Goal: Task Accomplishment & Management: Manage account settings

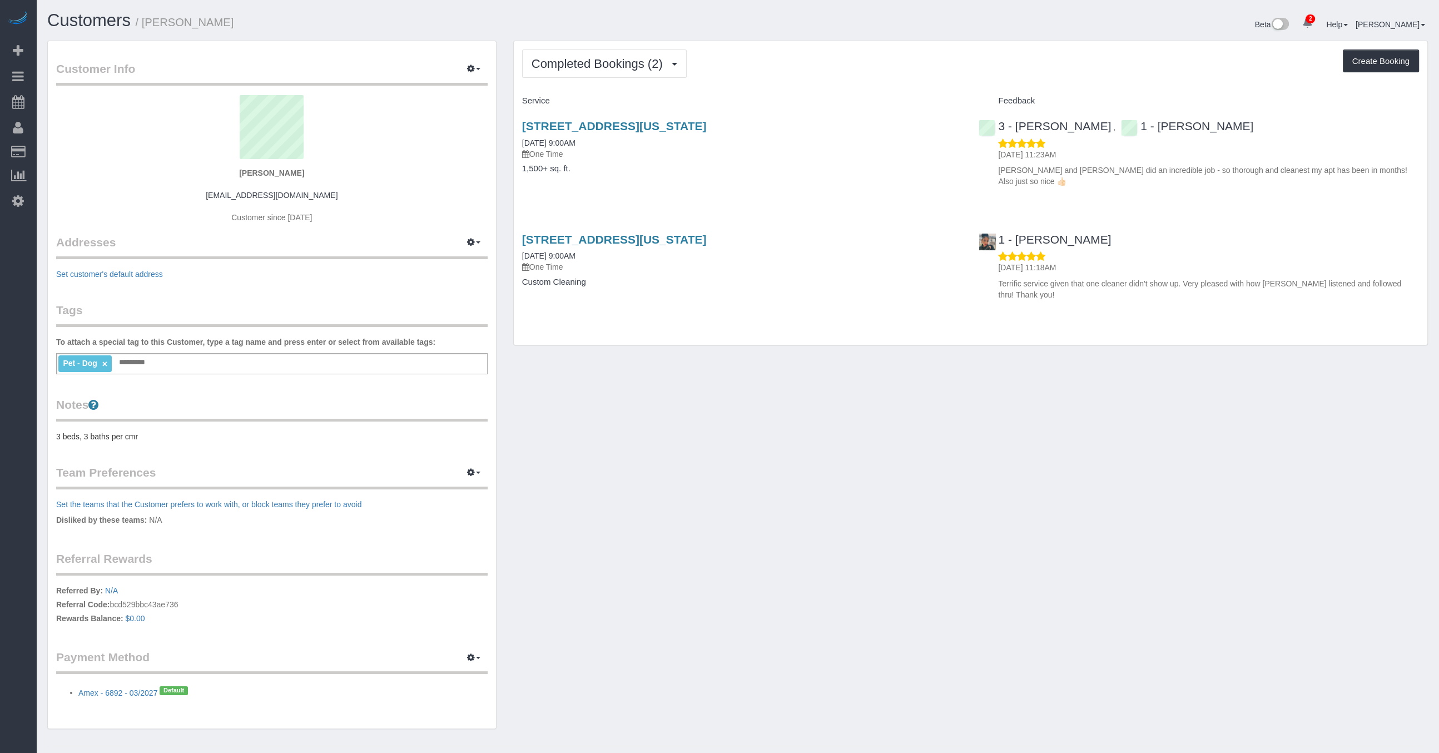
click at [838, 421] on div "Customer Info Edit Contact Info Send Message Email Preferences Special Sales Ta…" at bounding box center [737, 391] width 1397 height 700
click at [778, 337] on div "Completed Bookings (2) Completed Bookings (2) Upcoming Bookings (1) Cancelled B…" at bounding box center [971, 193] width 914 height 304
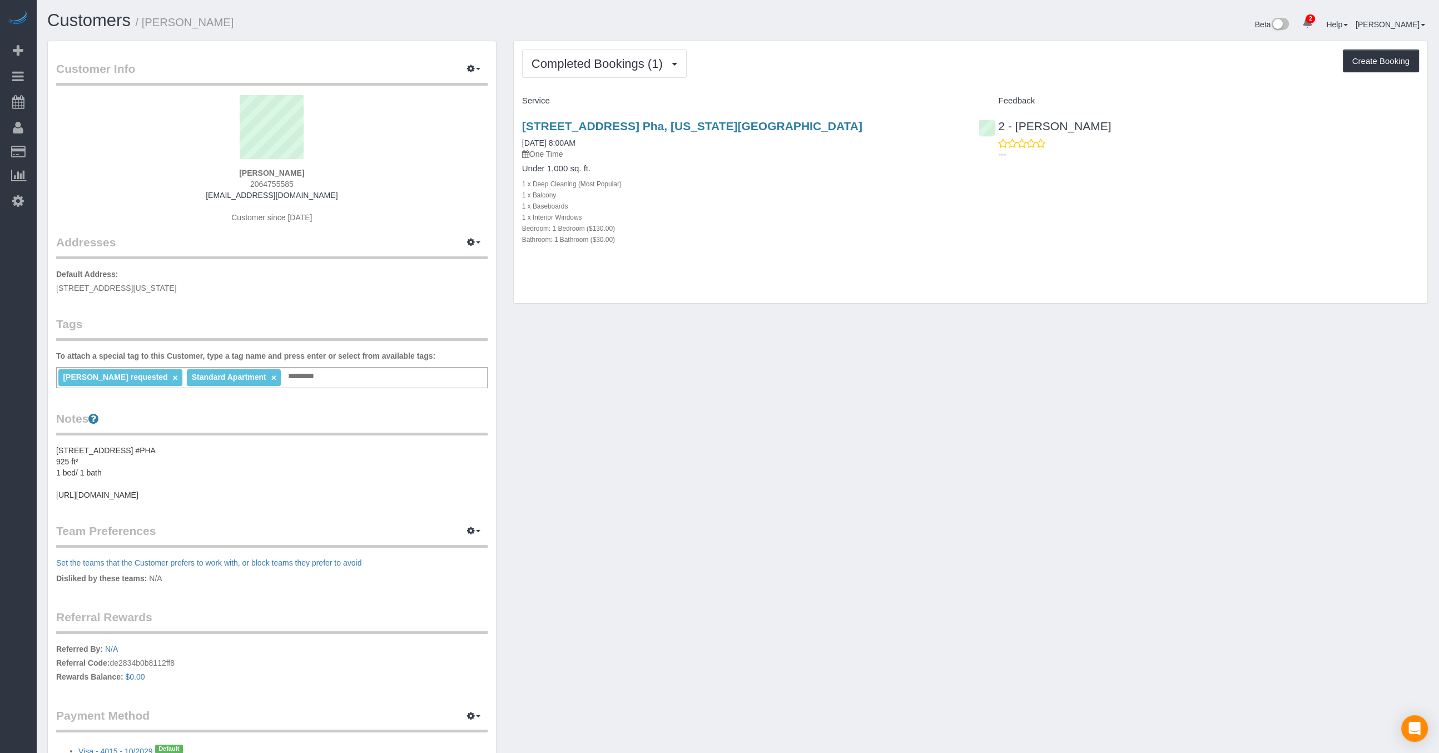
click at [767, 378] on div "Customer Info Edit Contact Info Send Message Email Preferences Special Sales Ta…" at bounding box center [737, 420] width 1397 height 758
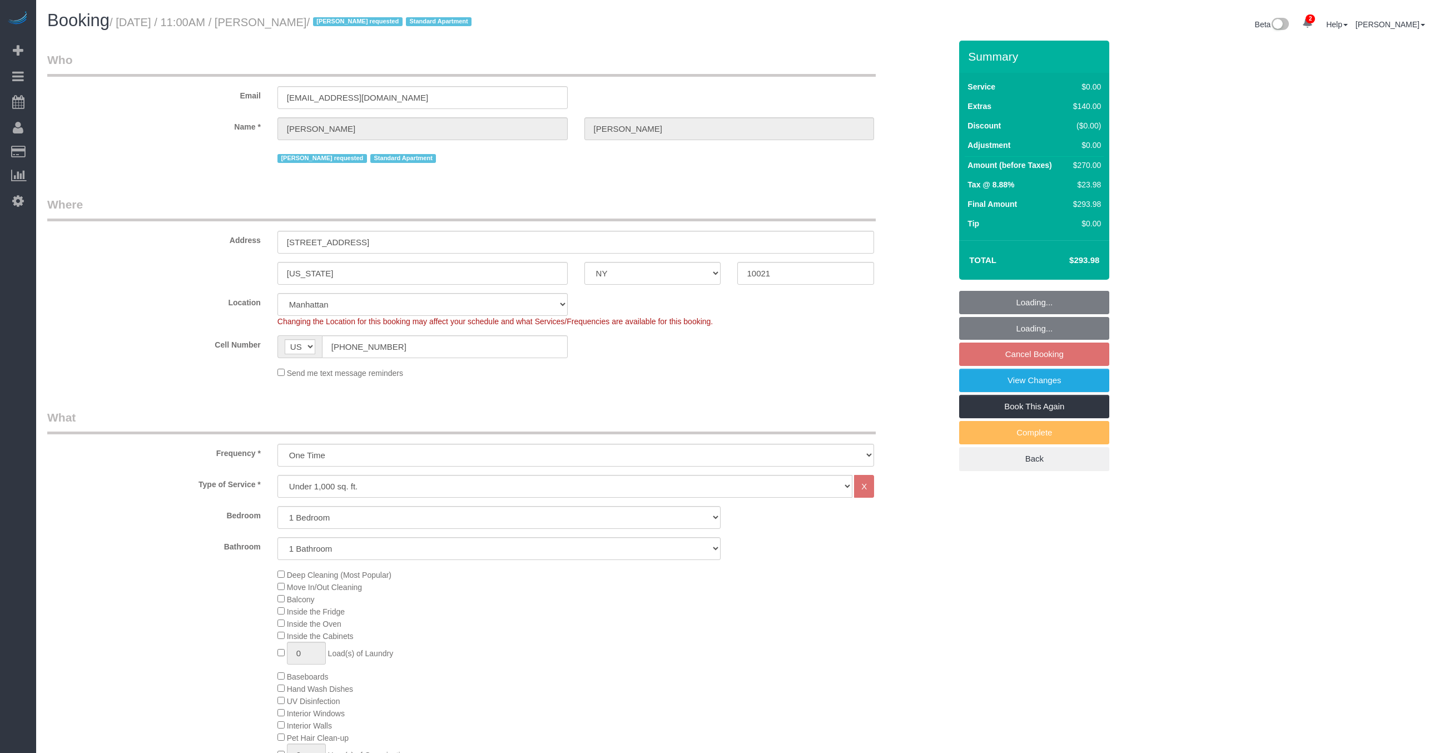
select select "NY"
select select "1"
select select "spot2"
select select "number:58"
select select "number:90"
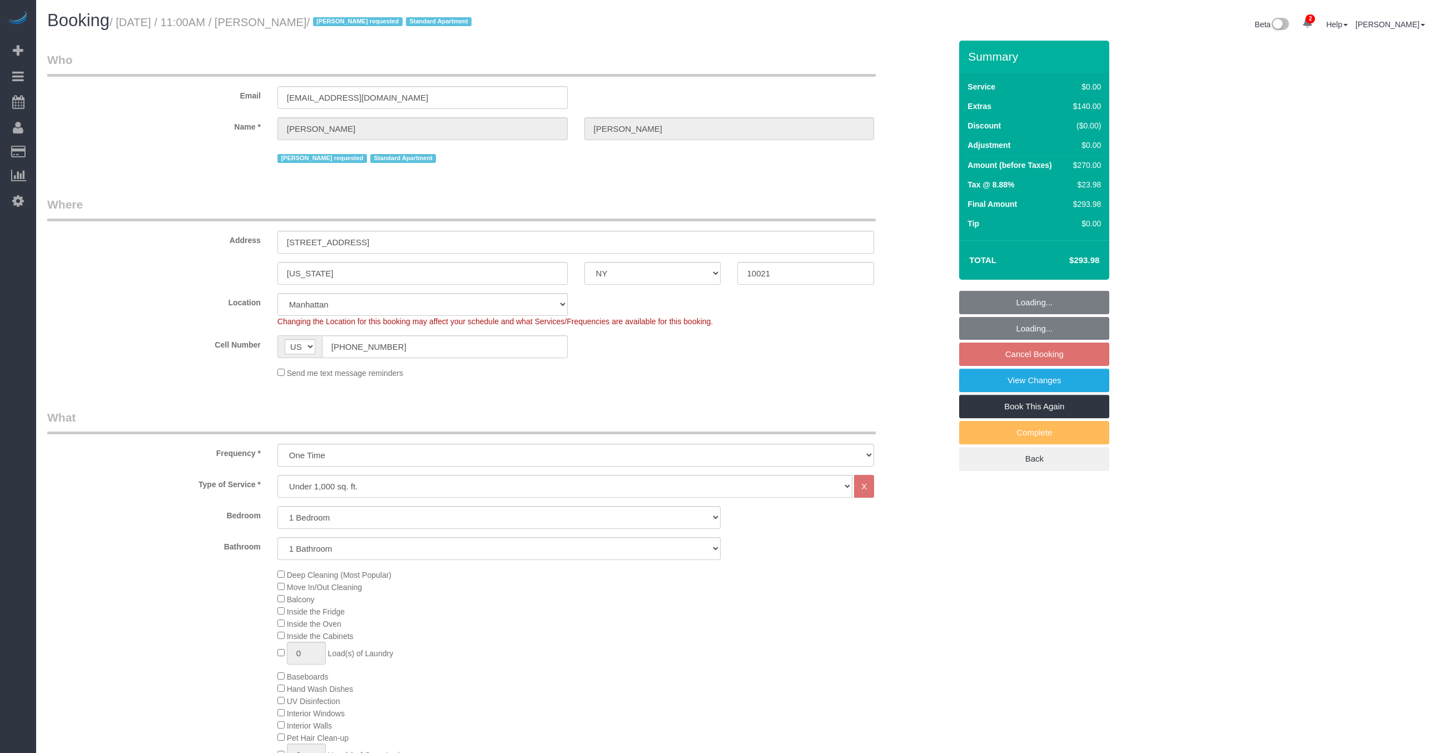
select select "number:15"
select select "number:5"
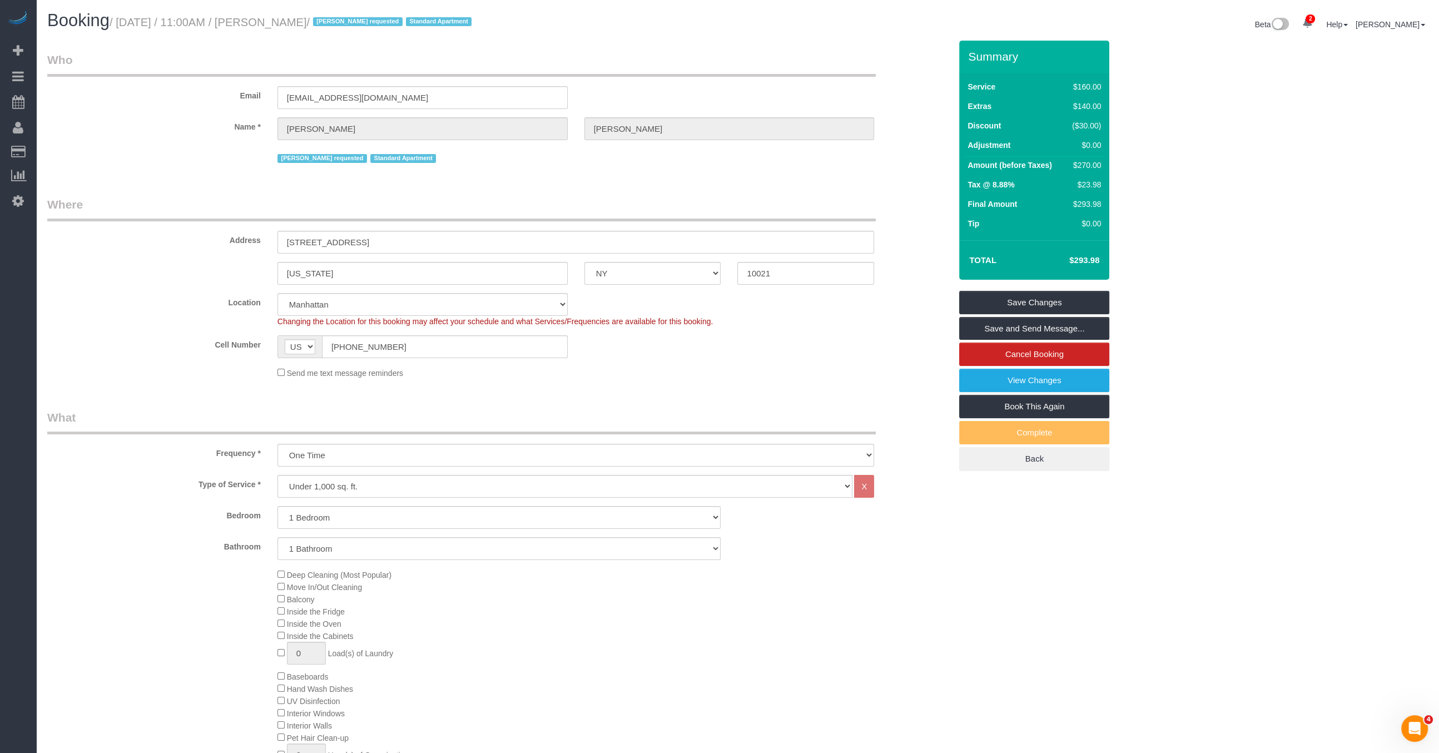
click at [828, 385] on fieldset "Where Address [STREET_ADDRESS] [US_STATE] AK AL AR AZ CA CO CT DC DE [GEOGRAPHI…" at bounding box center [498, 291] width 903 height 191
click at [696, 169] on fieldset "Who Email [EMAIL_ADDRESS][DOMAIN_NAME] Name * [PERSON_NAME][GEOGRAPHIC_DATA] [P…" at bounding box center [498, 113] width 903 height 122
